Goal: Navigation & Orientation: Find specific page/section

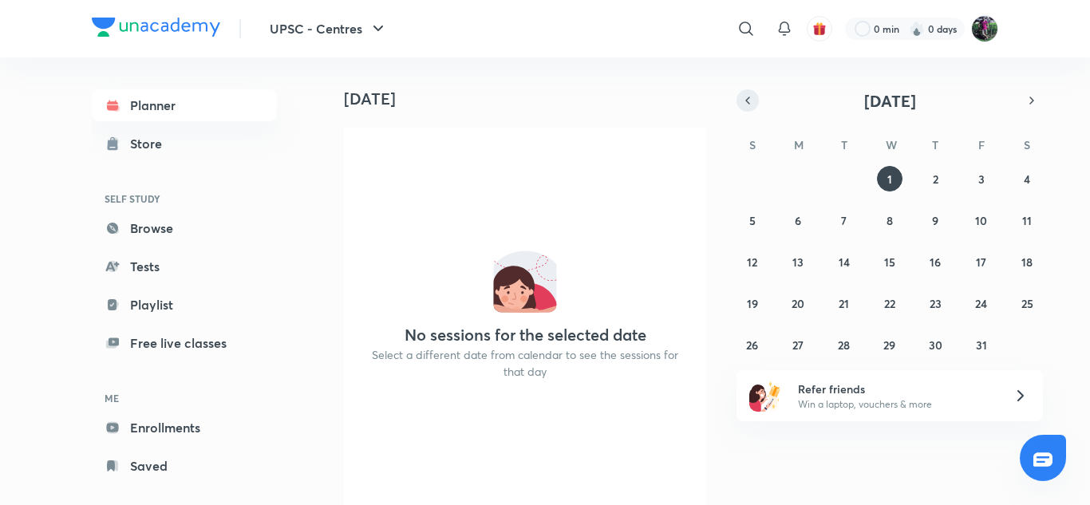
click at [749, 103] on icon "button" at bounding box center [747, 100] width 13 height 14
click at [797, 257] on abbr "15" at bounding box center [797, 261] width 11 height 15
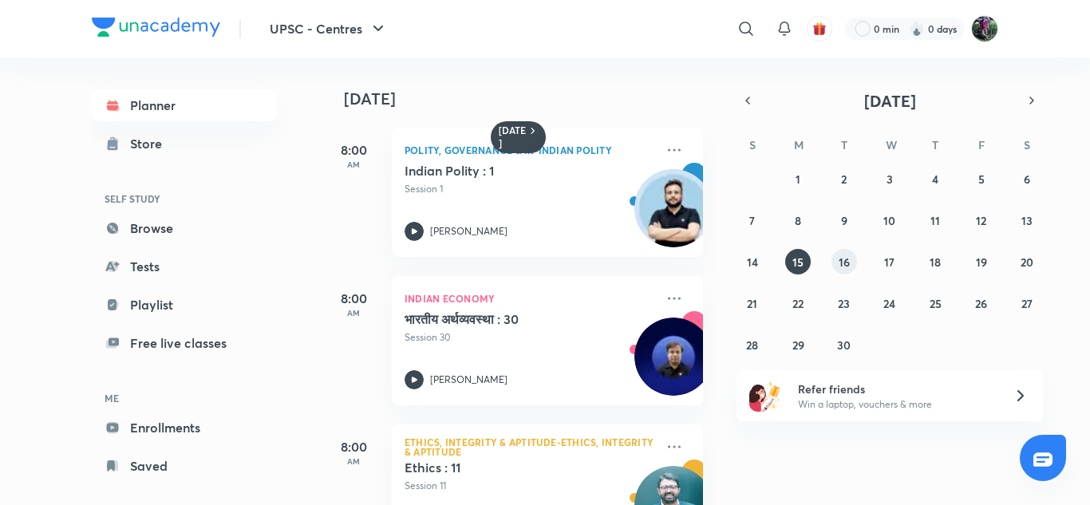
click at [844, 262] on abbr "16" at bounding box center [843, 261] width 11 height 15
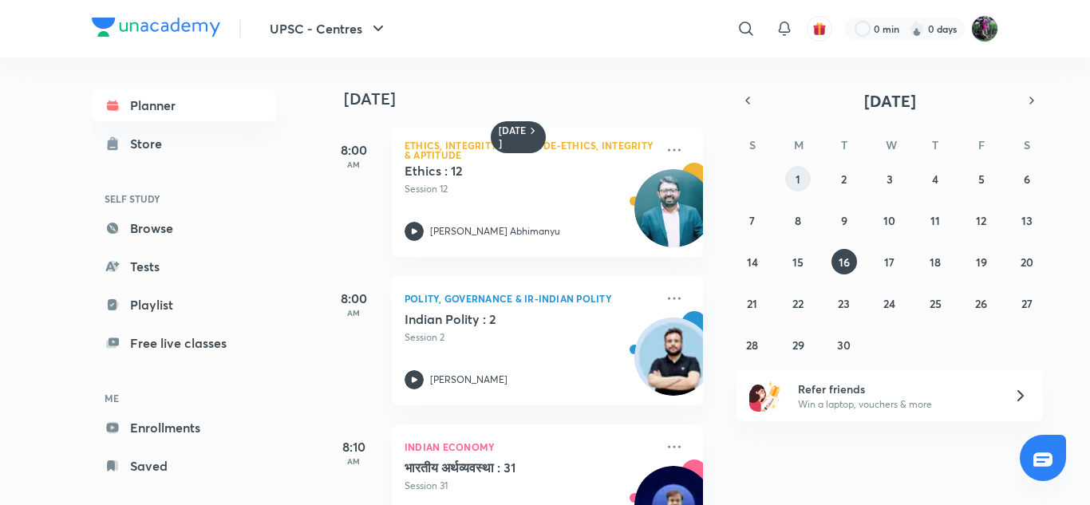
click at [803, 177] on button "1" at bounding box center [798, 179] width 26 height 26
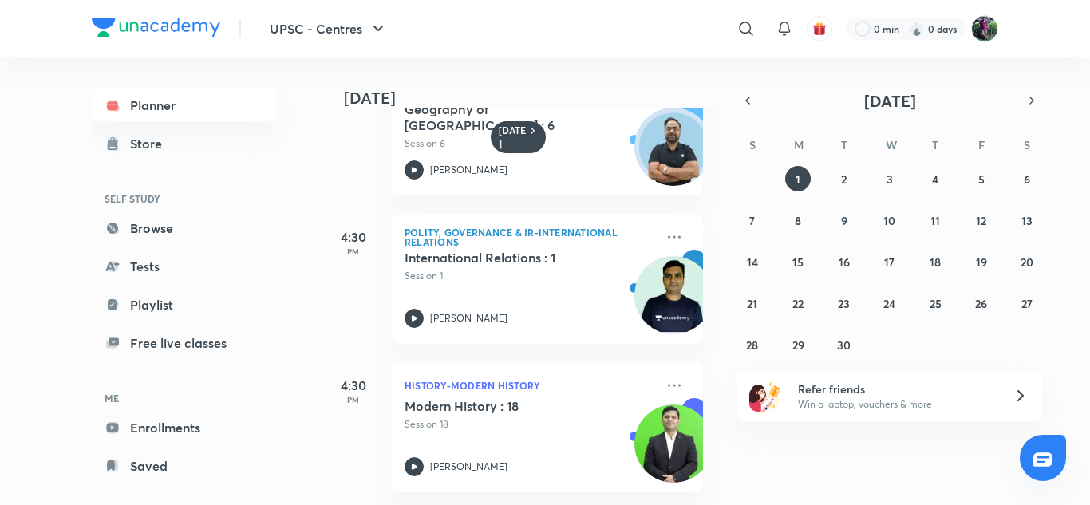
scroll to position [370, 0]
click at [842, 181] on abbr "2" at bounding box center [844, 179] width 6 height 15
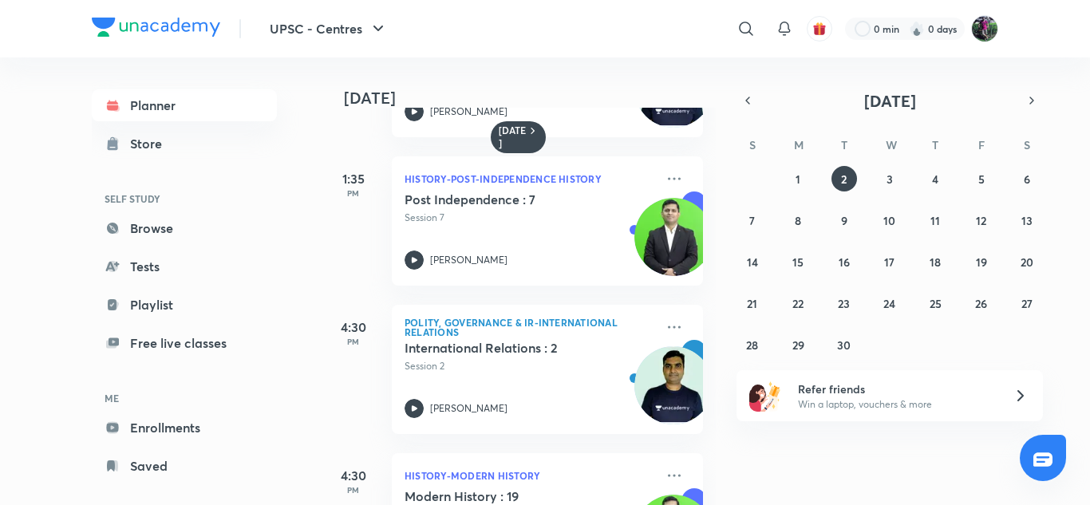
scroll to position [667, 0]
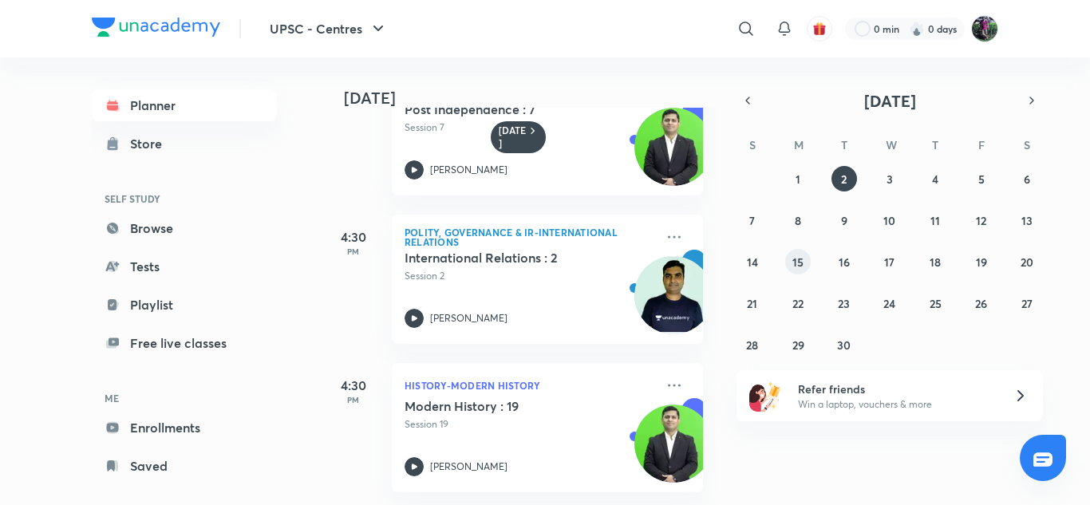
click at [795, 260] on abbr "15" at bounding box center [797, 261] width 11 height 15
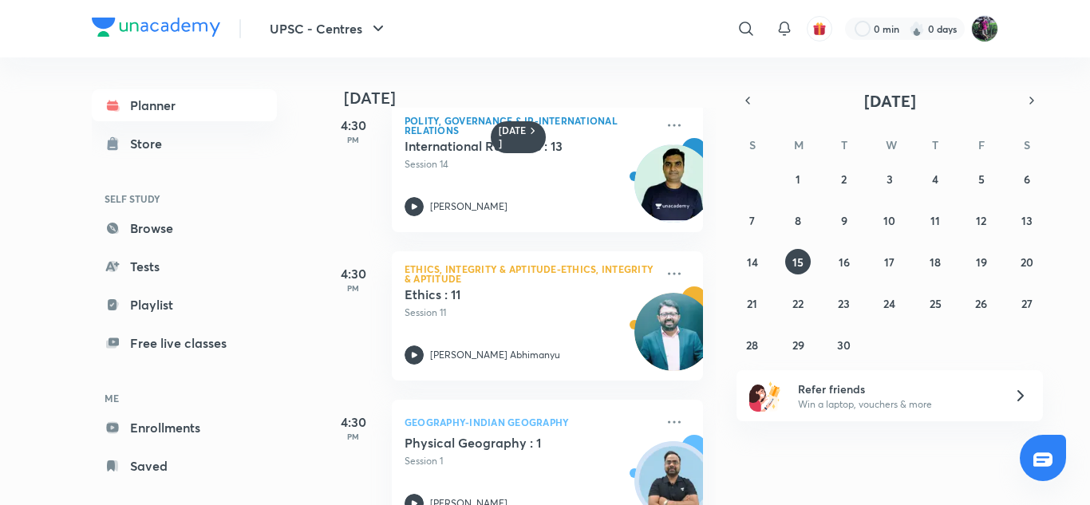
scroll to position [815, 0]
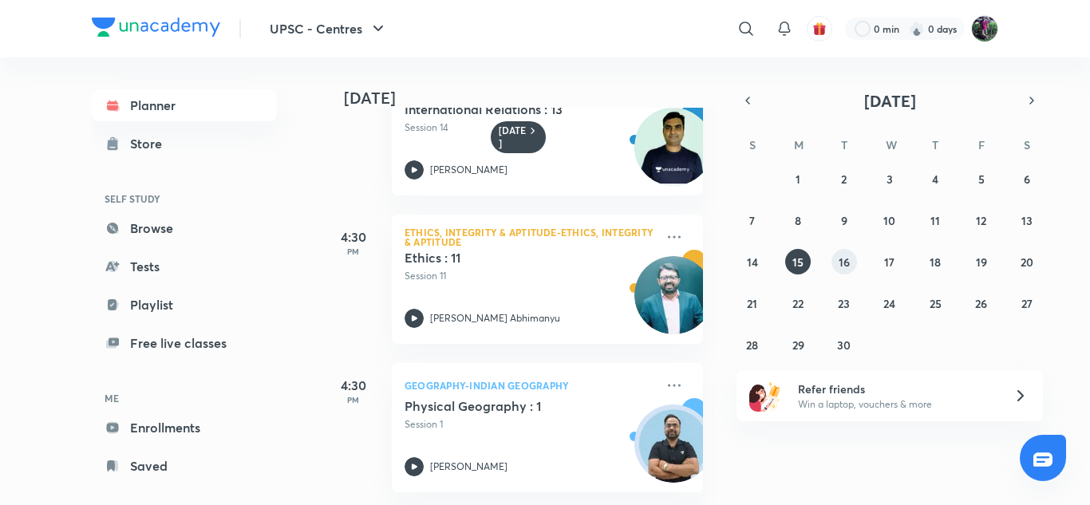
click at [842, 266] on abbr "16" at bounding box center [843, 261] width 11 height 15
click at [886, 262] on abbr "17" at bounding box center [889, 261] width 10 height 15
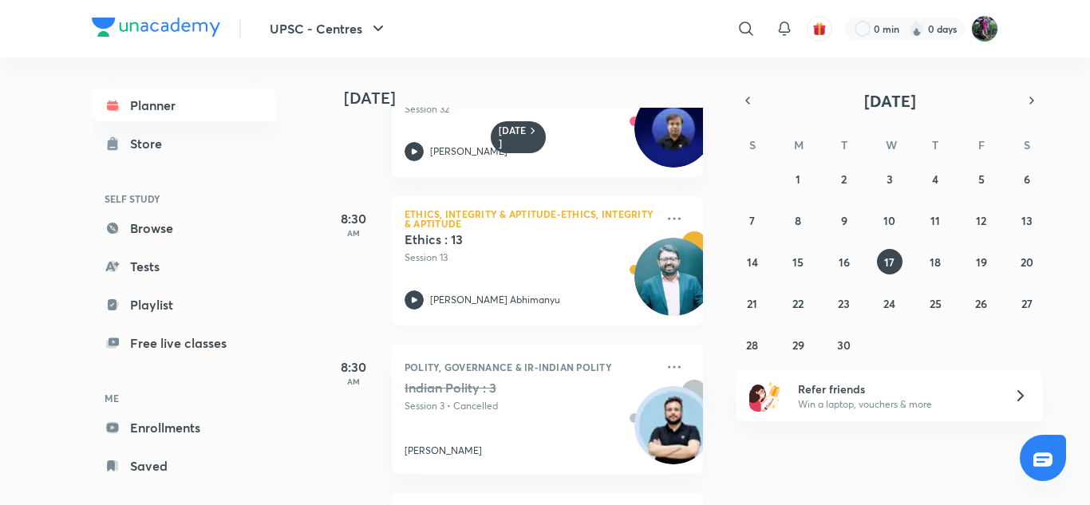
scroll to position [82, 0]
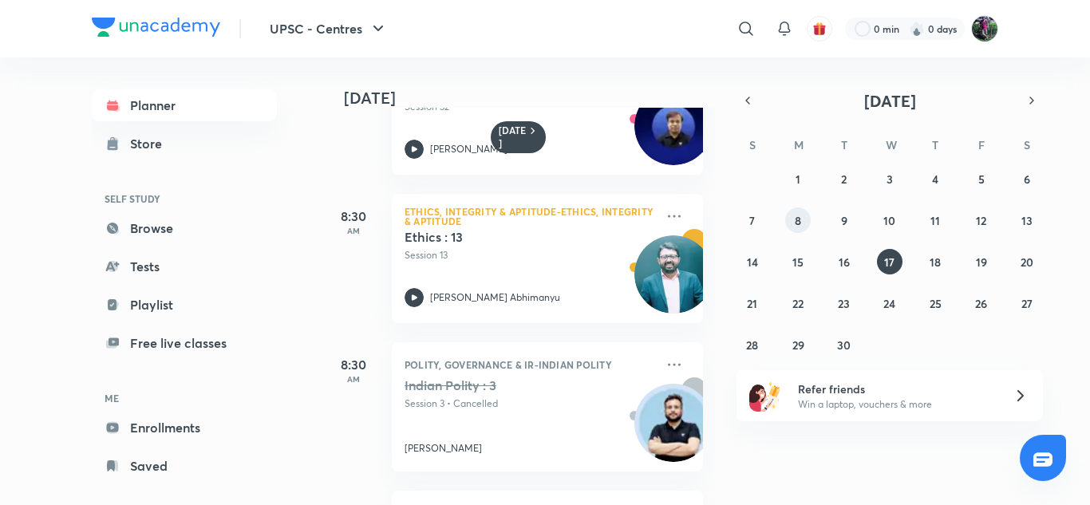
click at [799, 219] on abbr "8" at bounding box center [798, 220] width 6 height 15
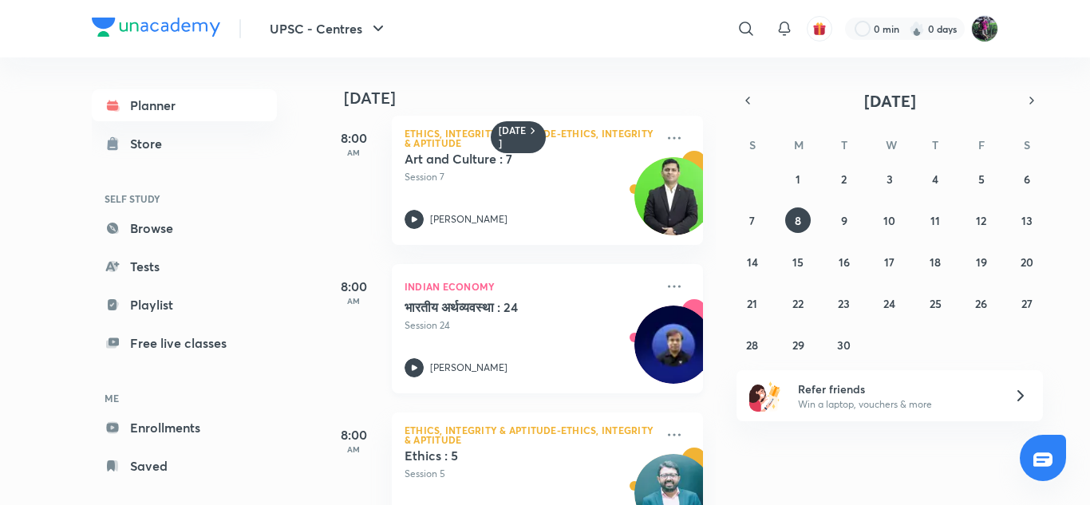
scroll to position [0, 0]
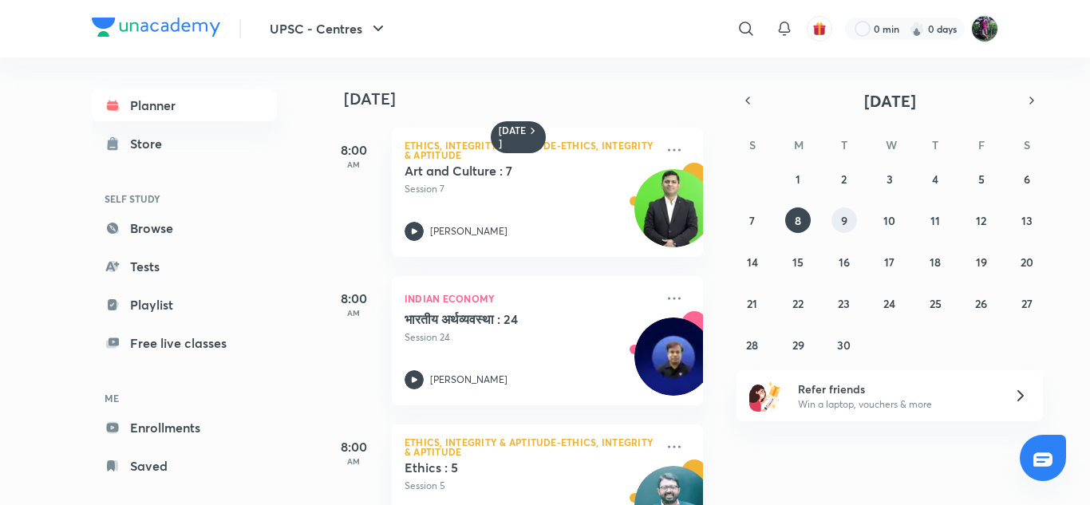
click at [841, 220] on abbr "9" at bounding box center [844, 220] width 6 height 15
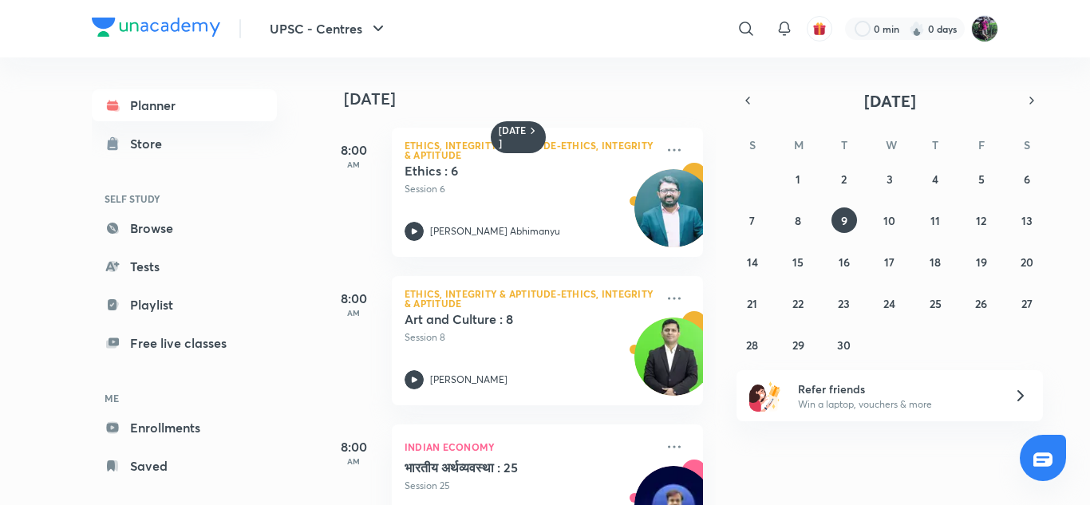
scroll to position [1, 0]
click at [889, 223] on abbr "10" at bounding box center [889, 220] width 12 height 15
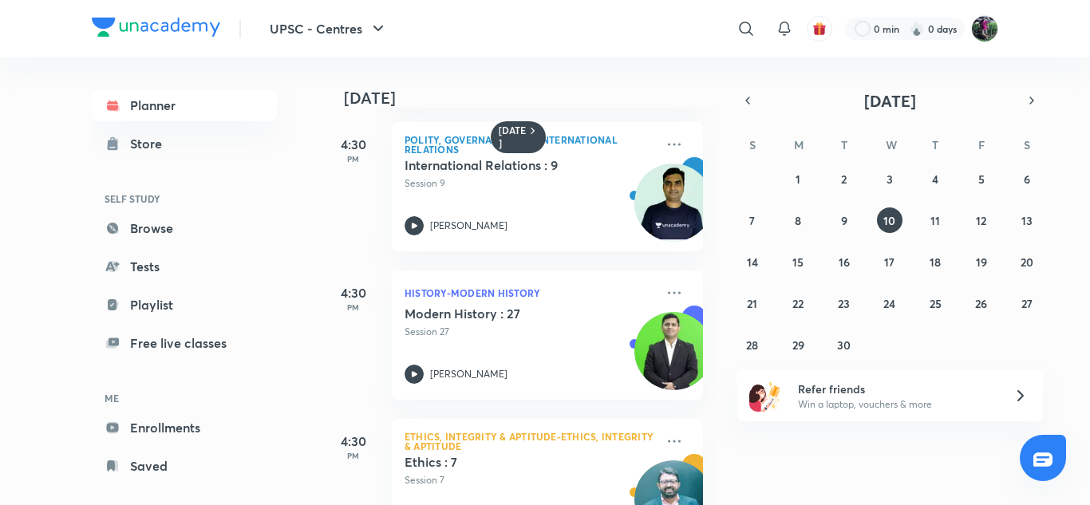
scroll to position [667, 0]
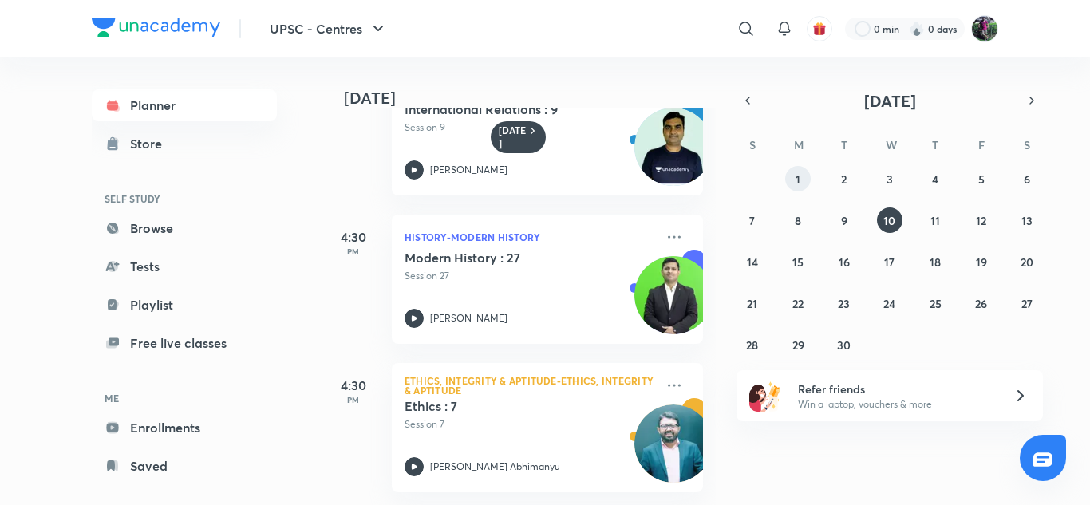
click at [796, 183] on abbr "1" at bounding box center [797, 179] width 5 height 15
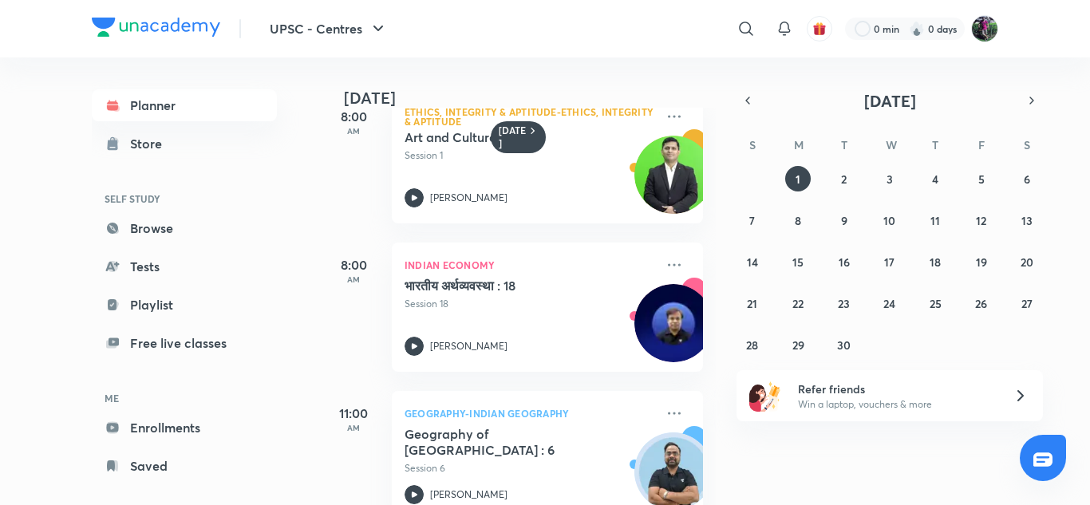
scroll to position [34, 0]
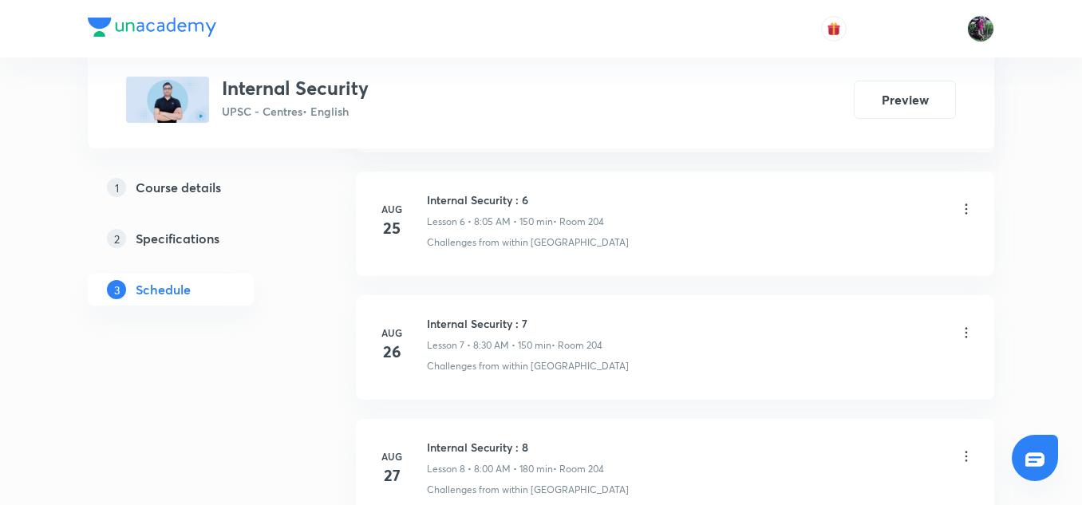
scroll to position [1594, 0]
click at [569, 239] on div "Challenges from within [GEOGRAPHIC_DATA]" at bounding box center [700, 243] width 547 height 14
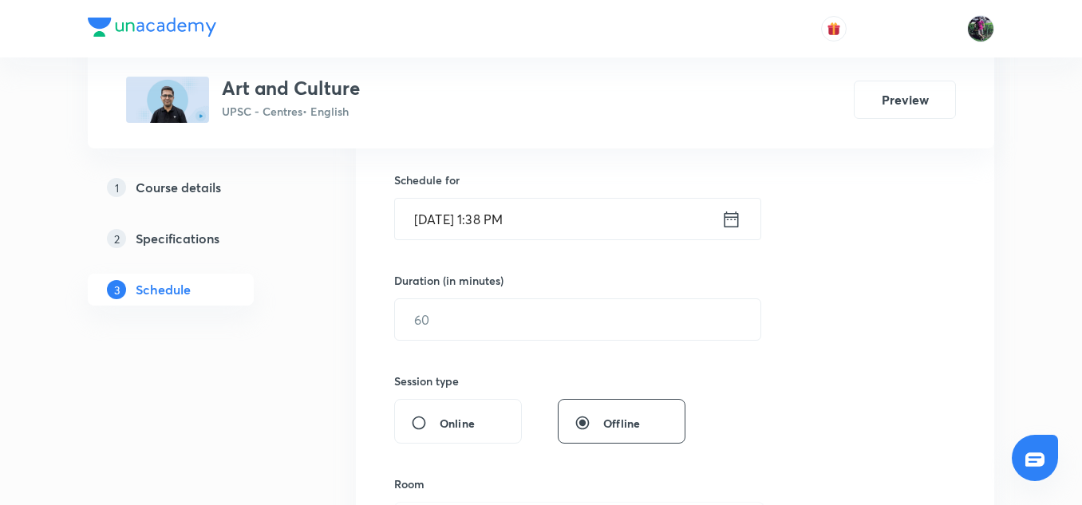
scroll to position [382, 0]
click at [707, 20] on div at bounding box center [541, 28] width 906 height 57
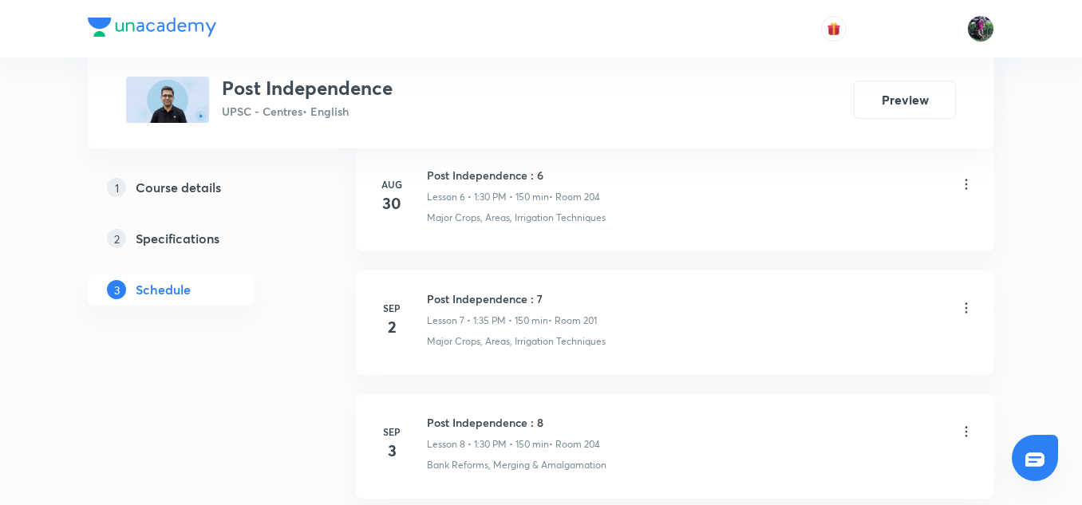
scroll to position [1620, 0]
